Goal: Navigation & Orientation: Find specific page/section

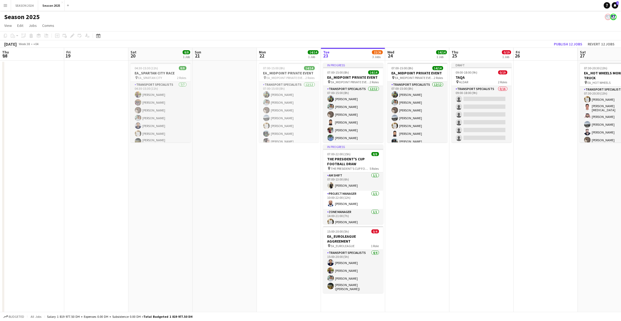
scroll to position [65, 0]
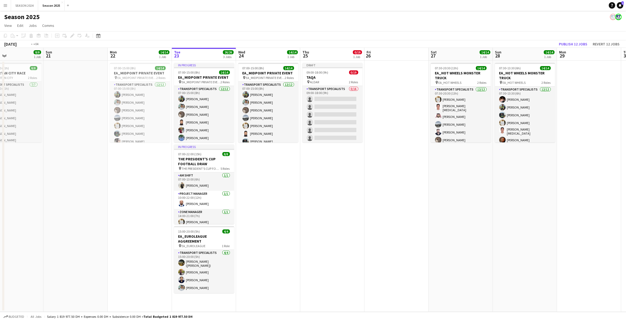
drag, startPoint x: 420, startPoint y: 176, endPoint x: 280, endPoint y: 171, distance: 140.3
click at [280, 171] on app-calendar-viewport "Thu 18 Fri 19 Sat 20 8/8 1 Job Sun 21 Mon 22 14/14 1 Job Tue 23 26/26 3 Jobs We…" at bounding box center [313, 180] width 626 height 264
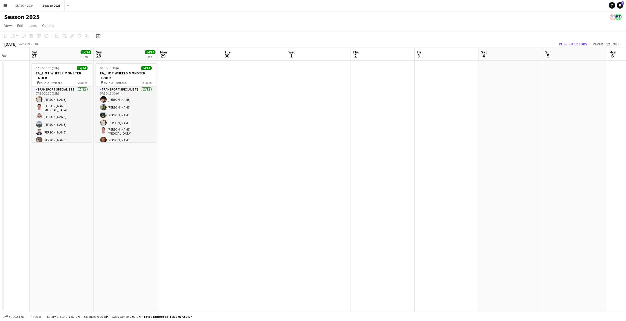
scroll to position [0, 152]
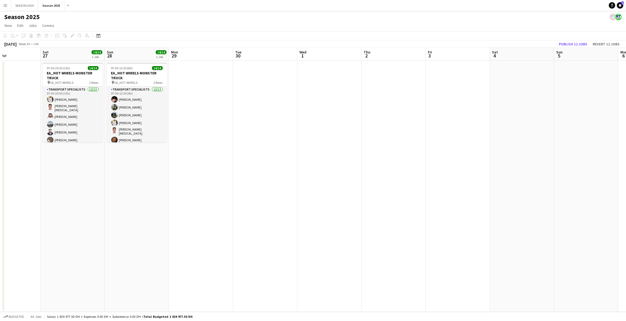
drag, startPoint x: 509, startPoint y: 179, endPoint x: 300, endPoint y: 148, distance: 211.1
click at [300, 148] on app-calendar-viewport "Wed 24 14/14 1 Job Thu 25 0/19 1 Job Fri 26 Sat 27 14/14 1 Job Sun 28 14/14 1 J…" at bounding box center [313, 180] width 626 height 264
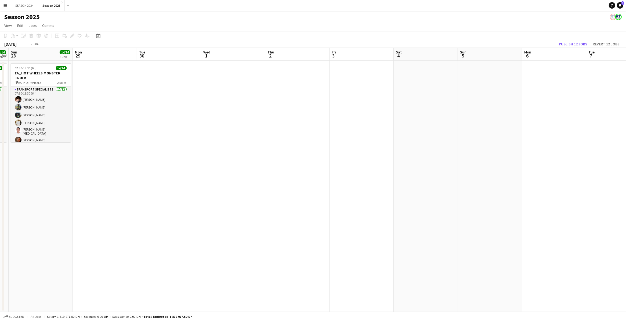
drag, startPoint x: 179, startPoint y: 135, endPoint x: 57, endPoint y: 133, distance: 122.0
click at [56, 133] on app-calendar-viewport "Thu 25 0/19 1 Job Fri 26 Sat 27 14/14 1 Job Sun 28 14/14 1 Job Mon 29 Tue 30 We…" at bounding box center [313, 180] width 626 height 264
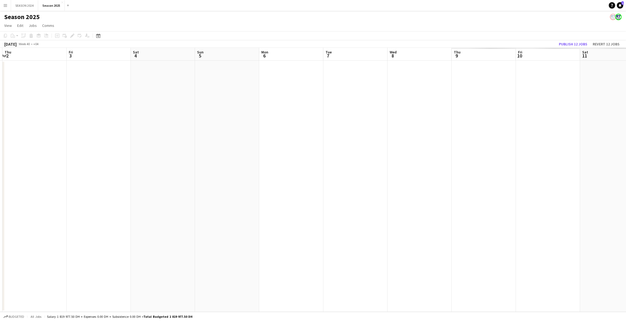
drag, startPoint x: 279, startPoint y: 151, endPoint x: 220, endPoint y: 142, distance: 58.9
click at [132, 143] on app-calendar-viewport "Mon 29 Tue 30 Wed 1 Thu 2 Fri 3 Sat 4 Sun 5 Mon 6 Tue 7 Wed 8 Thu 9 Fri 10 Sat …" at bounding box center [313, 180] width 626 height 264
drag, startPoint x: 290, startPoint y: 146, endPoint x: 185, endPoint y: 135, distance: 105.9
click at [90, 138] on app-calendar-viewport "Tue 30 Wed 1 Thu 2 Fri 3 Sat 4 Sun 5 Mon 6 Tue 7 Wed 8 Thu 9 Fri 10 Sat 11 Sun …" at bounding box center [313, 180] width 626 height 264
drag, startPoint x: 413, startPoint y: 143, endPoint x: 134, endPoint y: 131, distance: 279.9
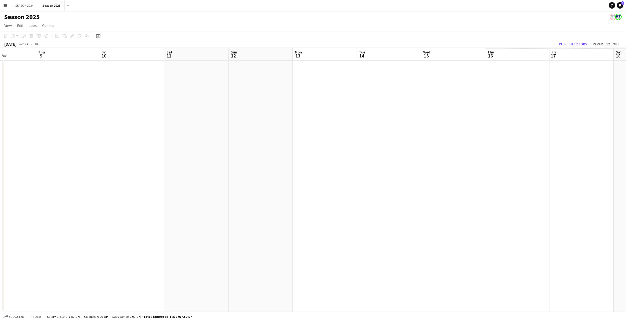
click at [54, 130] on app-calendar-viewport "Mon 6 Tue 7 Wed 8 Thu 9 Fri 10 Sat 11 Sun 12 Mon 13 Tue 14 Wed 15 Thu 16 Fri 17…" at bounding box center [313, 180] width 626 height 264
drag, startPoint x: 313, startPoint y: 141, endPoint x: 341, endPoint y: 132, distance: 29.6
click at [135, 124] on app-calendar-viewport "Fri 10 Sat 11 Sun 12 Mon 13 Tue 14 Wed 15 Thu 16 Fri 17 Sat 18 Sun 19 Mon 20 Tu…" at bounding box center [313, 180] width 626 height 264
drag, startPoint x: 297, startPoint y: 138, endPoint x: 212, endPoint y: 142, distance: 85.3
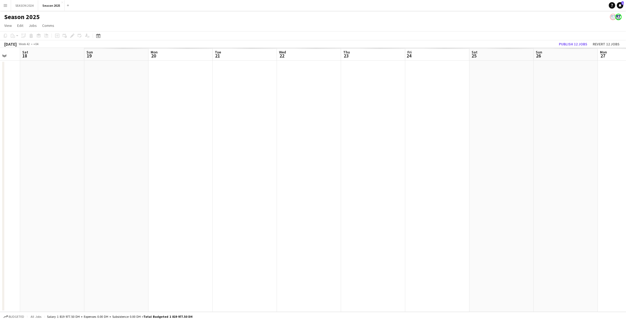
click at [212, 142] on app-calendar-viewport "Wed 15 Thu 16 Fri 17 Sat 18 Sun 19 Mon 20 Tue 21 Wed 22 Thu 23 Fri 24 Sat 25 Su…" at bounding box center [313, 180] width 626 height 264
drag, startPoint x: 260, startPoint y: 136, endPoint x: 179, endPoint y: 116, distance: 82.6
click at [115, 119] on app-calendar-viewport "Mon 20 Tue 21 Wed 22 Thu 23 Fri 24 Sat 25 Sun 26 Mon 27 Tue 28 Wed 29 Thu 30 Fr…" at bounding box center [313, 180] width 626 height 264
drag, startPoint x: 481, startPoint y: 141, endPoint x: 202, endPoint y: 116, distance: 280.0
click at [208, 117] on app-calendar-viewport "Wed 22 Thu 23 Fri 24 Sat 25 Sun 26 Mon 27 Tue 28 Wed 29 Thu 30 Fri 31 Sat 1 Sun…" at bounding box center [313, 180] width 626 height 264
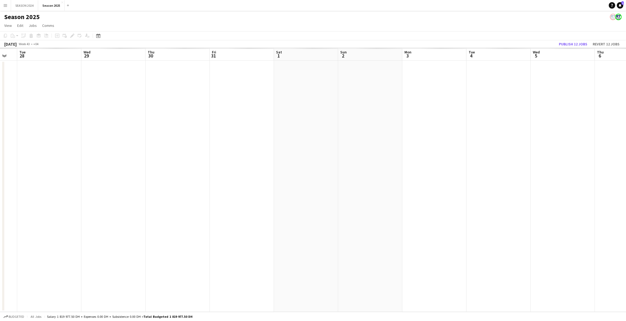
click at [349, 115] on app-calendar-viewport "Sat 25 Sun 26 Mon 27 Tue 28 Wed 29 Thu 30 Fri 31 Sat 1 Sun 2 Mon 3 Tue 4 Wed 5 …" at bounding box center [313, 180] width 626 height 264
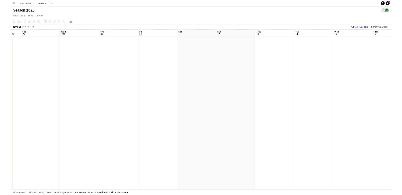
scroll to position [0, 210]
